Goal: Check status: Check status

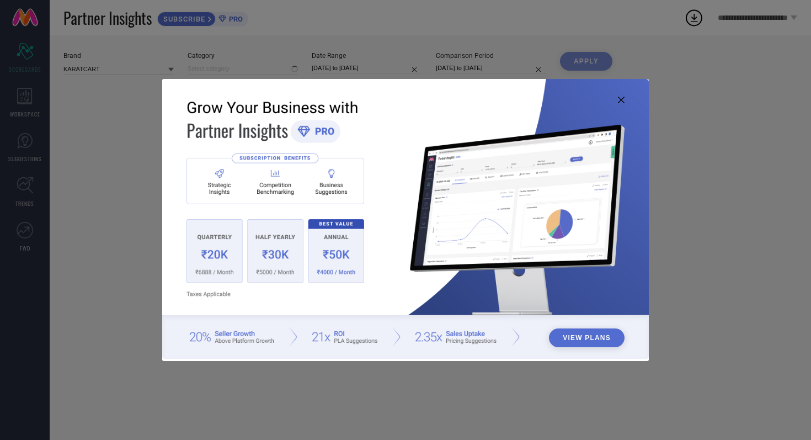
type input "All"
click at [623, 100] on icon at bounding box center [621, 100] width 7 height 7
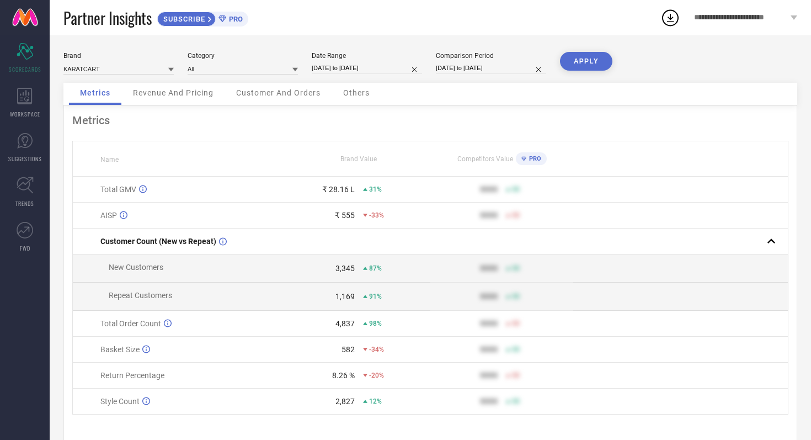
select select "8"
select select "2025"
select select "9"
select select "2025"
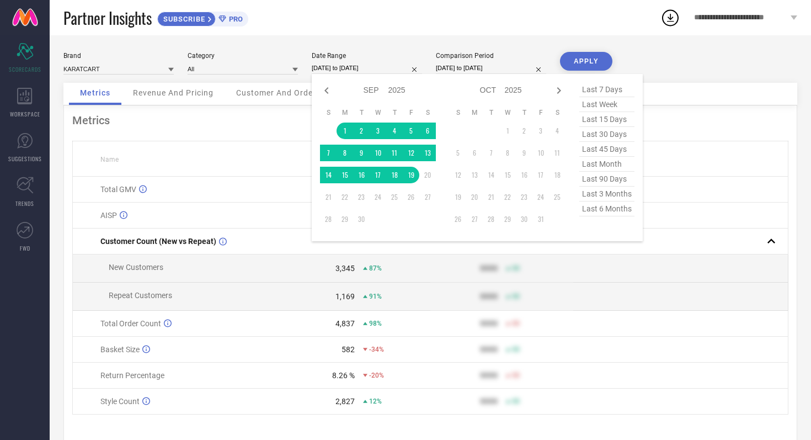
click at [394, 66] on input "[DATE] to [DATE]" at bounding box center [367, 68] width 110 height 12
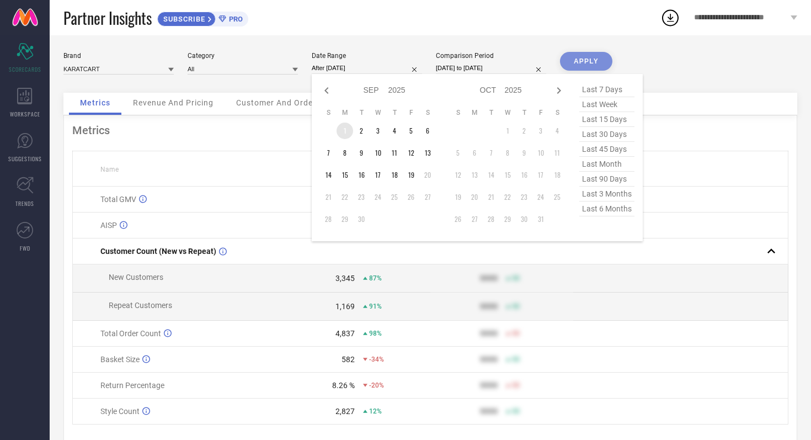
click at [343, 129] on td "1" at bounding box center [345, 131] width 17 height 17
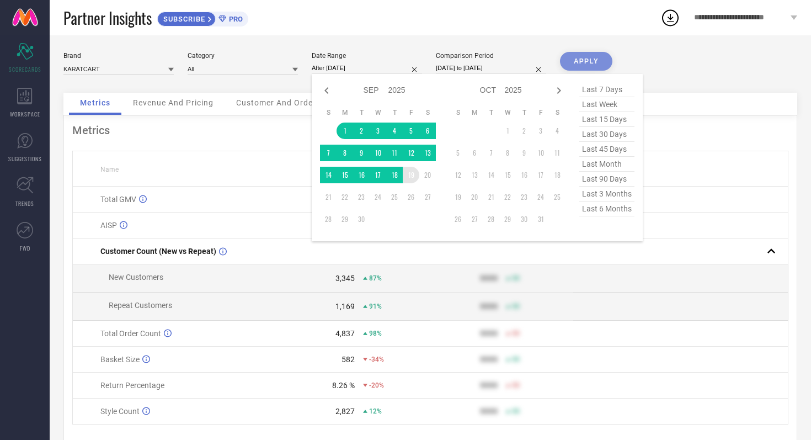
type input "[DATE] to [DATE]"
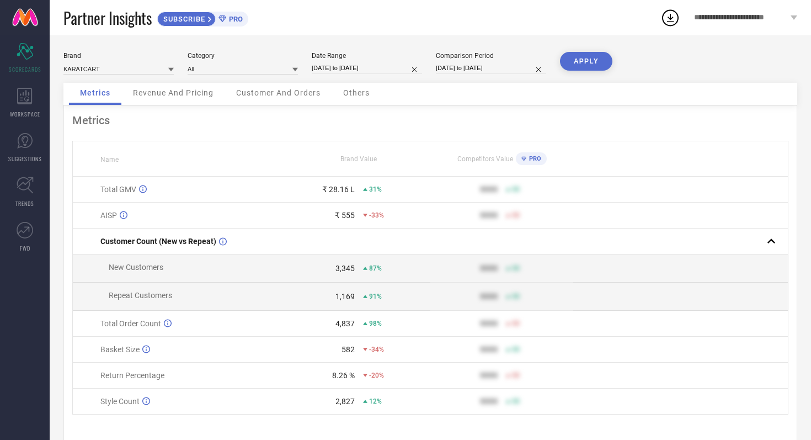
click at [511, 67] on input "[DATE] to [DATE]" at bounding box center [491, 68] width 110 height 12
select select "8"
select select "2024"
select select "9"
select select "2024"
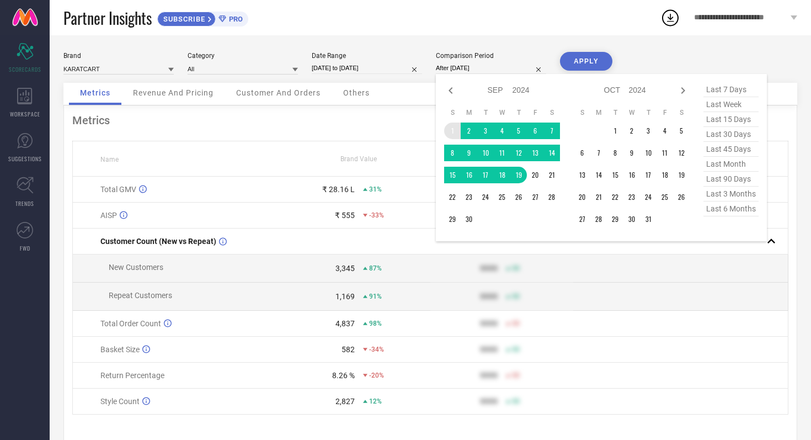
click at [453, 130] on td "1" at bounding box center [452, 131] width 17 height 17
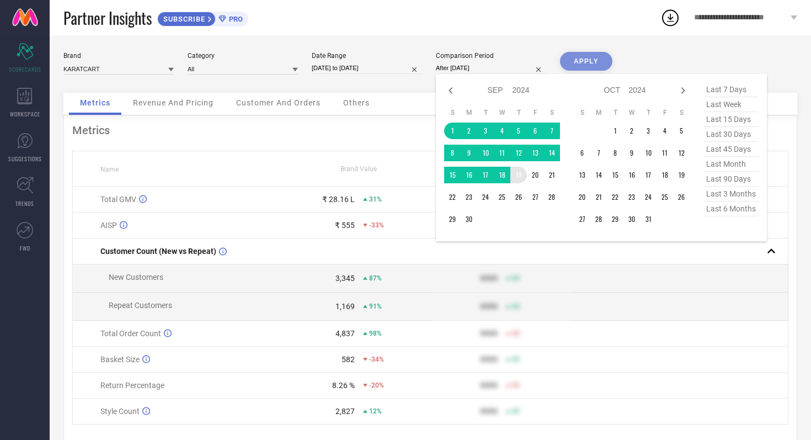
type input "[DATE] to [DATE]"
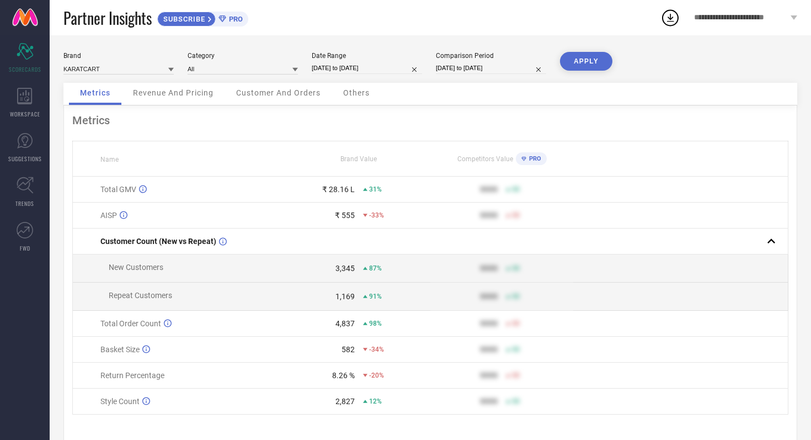
click at [590, 61] on button "APPLY" at bounding box center [586, 61] width 52 height 19
